Goal: Information Seeking & Learning: Check status

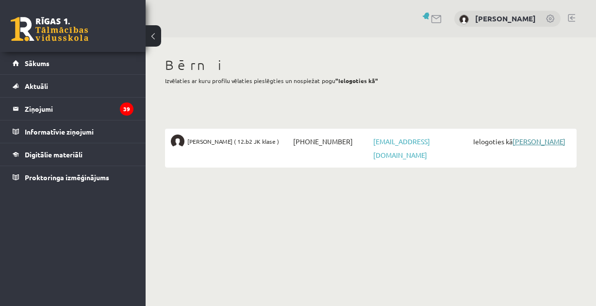
click at [545, 138] on link "[PERSON_NAME]" at bounding box center [538, 141] width 53 height 9
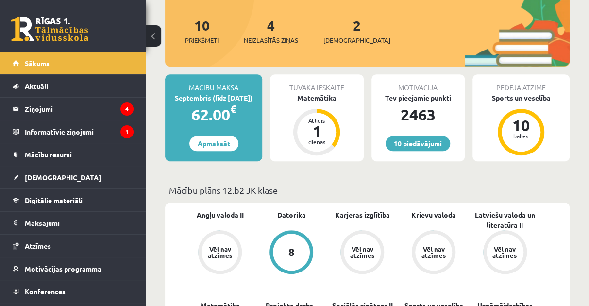
scroll to position [194, 0]
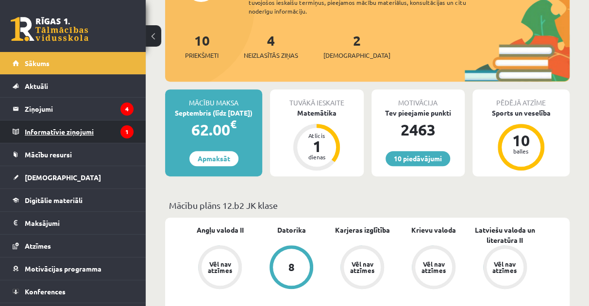
click at [60, 134] on legend "Informatīvie ziņojumi 1" at bounding box center [79, 131] width 109 height 22
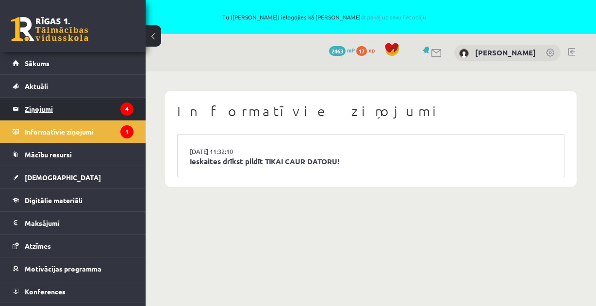
click at [40, 107] on legend "Ziņojumi 4" at bounding box center [79, 109] width 109 height 22
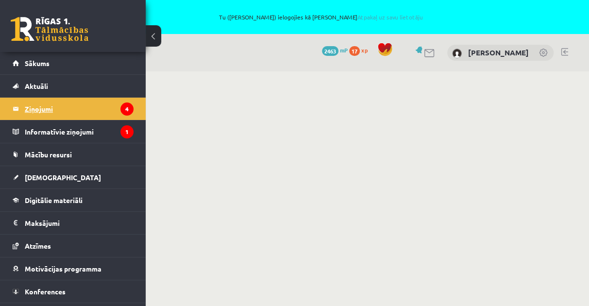
click at [113, 107] on legend "Ziņojumi 4" at bounding box center [79, 109] width 109 height 22
click at [120, 106] on icon "4" at bounding box center [126, 108] width 13 height 13
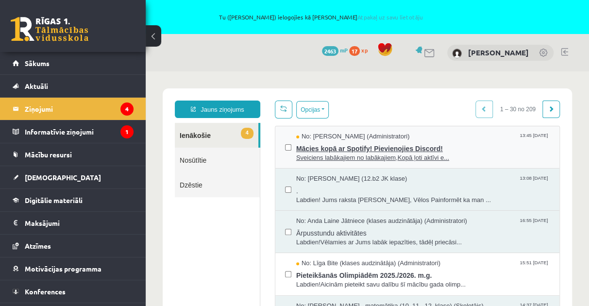
click at [312, 147] on span "Mācies kopā ar Spotify! Pievienojies Discord!" at bounding box center [422, 147] width 253 height 12
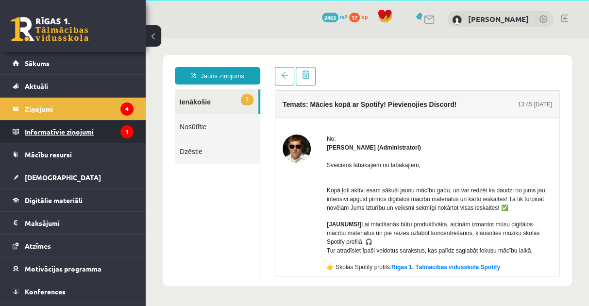
click at [79, 132] on legend "Informatīvie ziņojumi 1" at bounding box center [79, 131] width 109 height 22
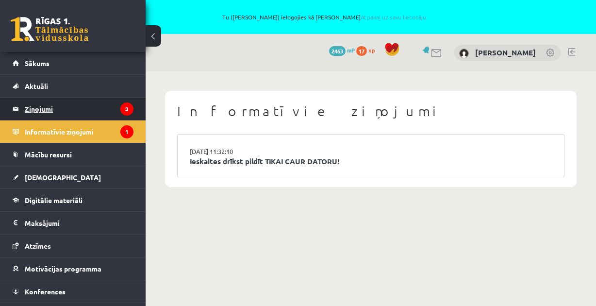
click at [73, 110] on legend "Ziņojumi 3" at bounding box center [79, 109] width 109 height 22
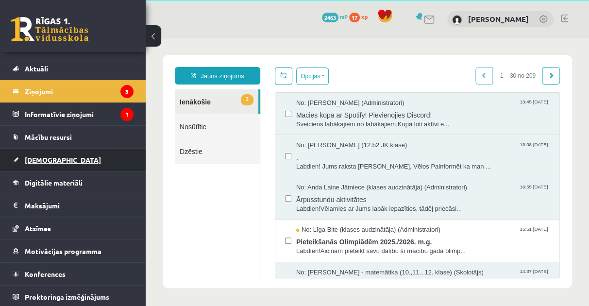
click at [39, 159] on span "Ieskaites" at bounding box center [63, 159] width 76 height 9
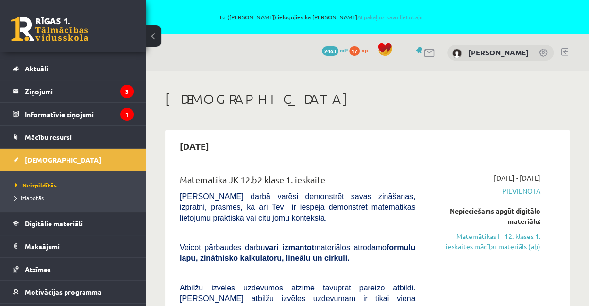
click at [566, 51] on link at bounding box center [564, 52] width 7 height 8
